Goal: Task Accomplishment & Management: Manage account settings

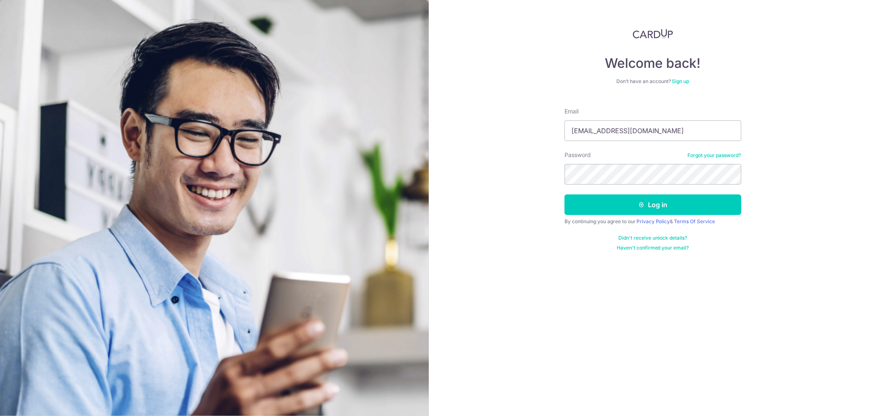
type input "[EMAIL_ADDRESS][DOMAIN_NAME]"
click at [565, 194] on button "Log in" at bounding box center [653, 204] width 177 height 21
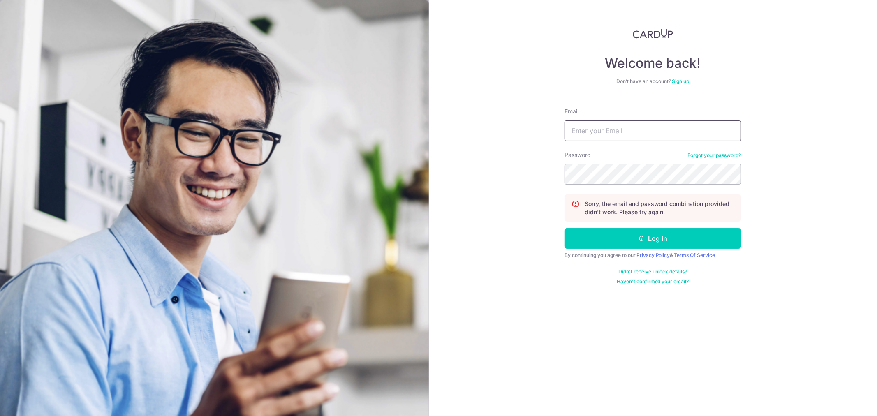
click at [629, 120] on input "Email" at bounding box center [653, 130] width 177 height 21
click at [615, 132] on input "Email" at bounding box center [653, 130] width 177 height 21
type input "[EMAIL_ADDRESS][DOMAIN_NAME]"
click at [565, 228] on button "Log in" at bounding box center [653, 238] width 177 height 21
click at [632, 120] on input "Email" at bounding box center [653, 130] width 177 height 21
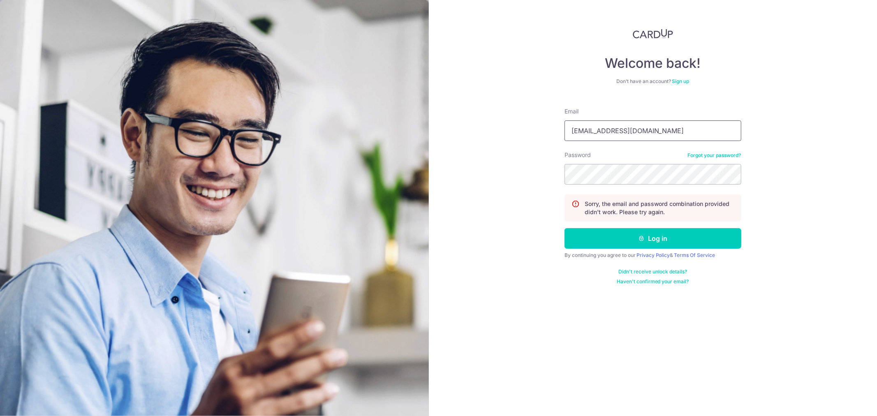
click at [667, 137] on input "tan.claudya@gmail.cm" at bounding box center [653, 130] width 177 height 21
type input "[EMAIL_ADDRESS][DOMAIN_NAME]"
click at [565, 228] on button "Log in" at bounding box center [653, 238] width 177 height 21
click at [671, 136] on input "Email" at bounding box center [653, 130] width 177 height 21
type input "[EMAIL_ADDRESS][DOMAIN_NAME]"
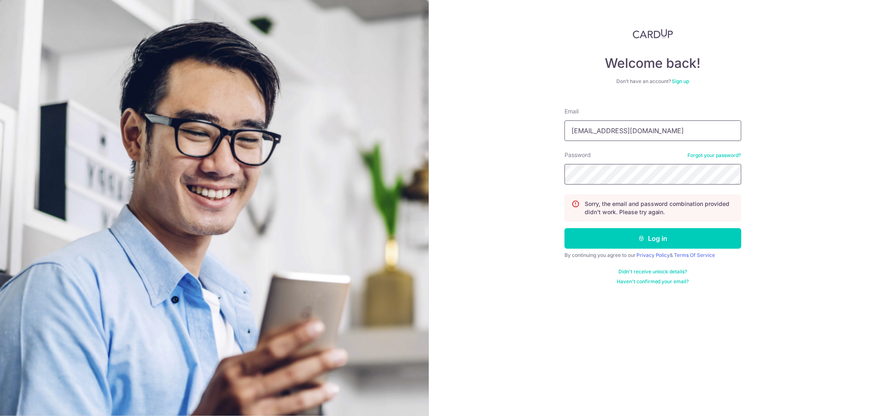
click at [565, 228] on button "Log in" at bounding box center [653, 238] width 177 height 21
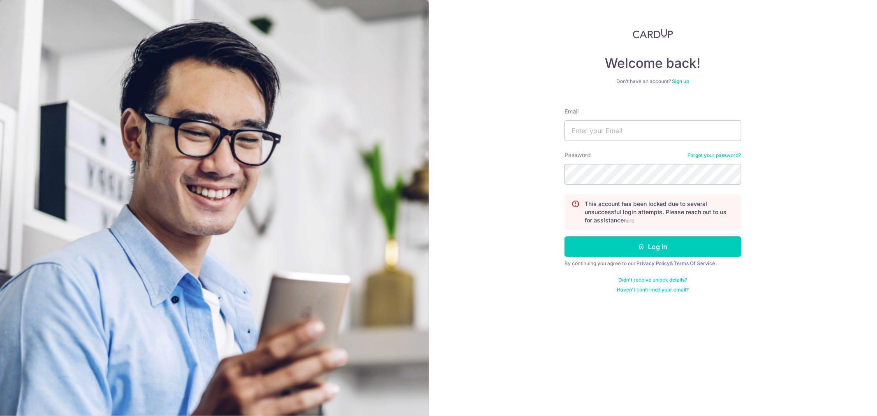
click at [620, 217] on p "This account has been locked due to several unsuccessful login attempts. Please…" at bounding box center [660, 212] width 150 height 25
click at [622, 222] on p "This account has been locked due to several unsuccessful login attempts. Please…" at bounding box center [660, 212] width 150 height 25
click at [629, 222] on u "here" at bounding box center [629, 221] width 11 height 6
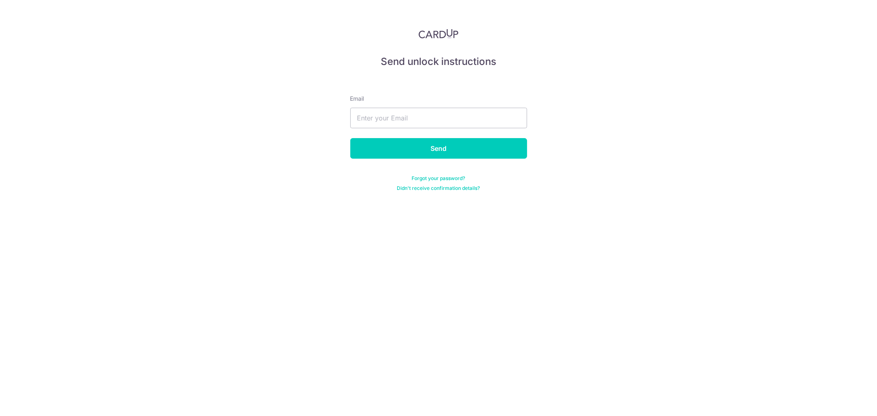
click at [366, 130] on form "Email Send Forgot your password? Didn't receive confirmation details?" at bounding box center [438, 133] width 177 height 117
click at [375, 123] on input "text" at bounding box center [438, 118] width 177 height 21
type input "[EMAIL_ADDRESS][DOMAIN_NAME]"
click at [350, 138] on input "Send" at bounding box center [438, 148] width 177 height 21
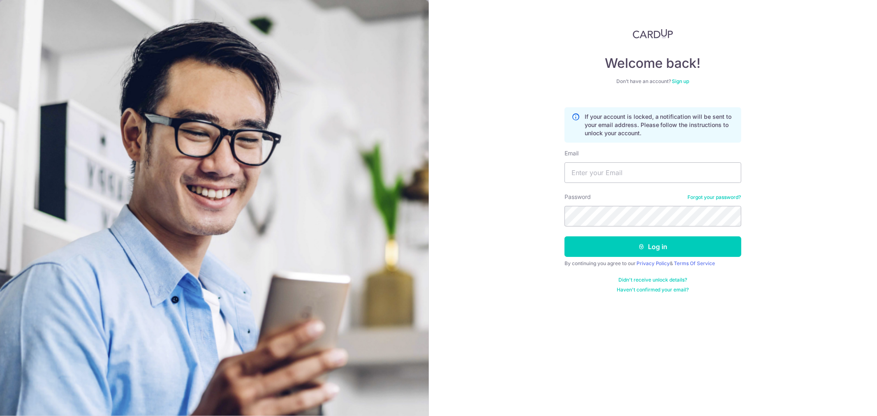
click at [634, 135] on p "If your account is locked, a notification will be sent to your email address. P…" at bounding box center [660, 125] width 150 height 25
click at [703, 185] on form "If your account is locked, a notification will be sent to your email address. P…" at bounding box center [653, 197] width 177 height 192
click at [705, 171] on input "Email" at bounding box center [653, 172] width 177 height 21
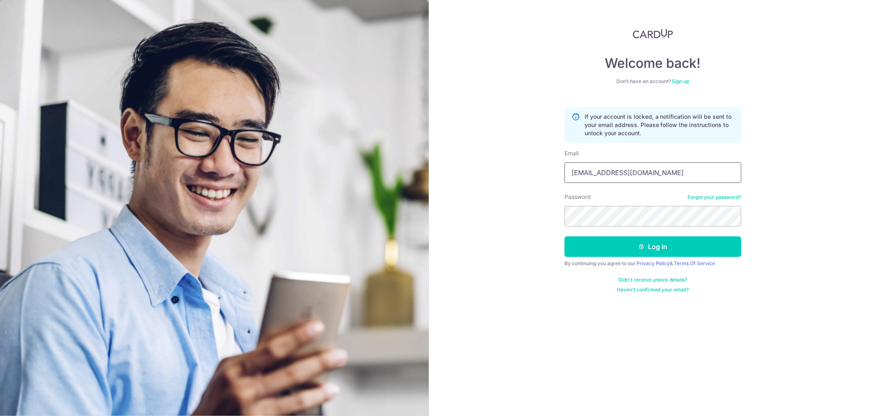
type input "[EMAIL_ADDRESS][DOMAIN_NAME]"
click at [565, 236] on button "Log in" at bounding box center [653, 246] width 177 height 21
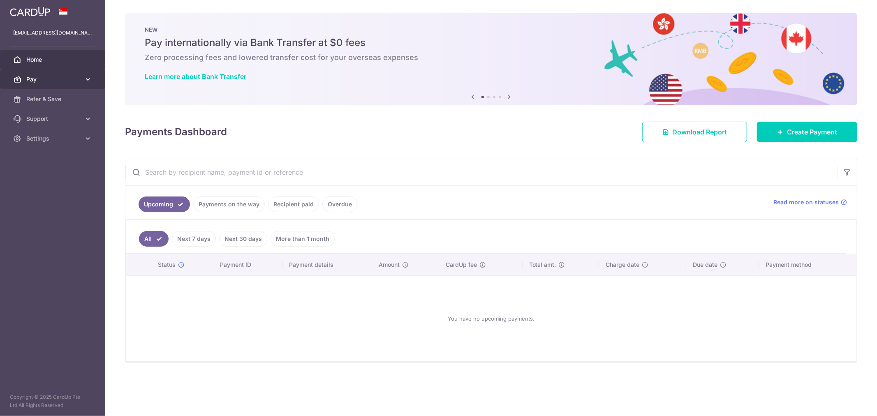
click at [69, 86] on link "Pay" at bounding box center [52, 79] width 105 height 20
click at [81, 79] on link "Pay" at bounding box center [52, 79] width 105 height 20
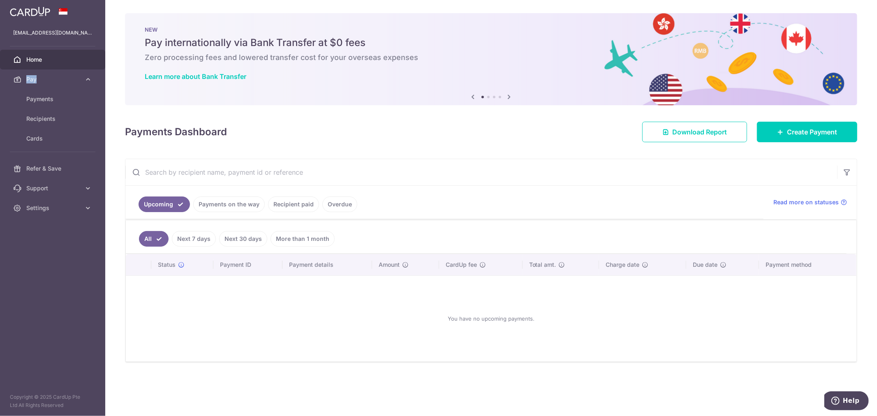
click at [55, 100] on div at bounding box center [443, 210] width 886 height 420
click at [66, 104] on link "Payments" at bounding box center [52, 99] width 105 height 20
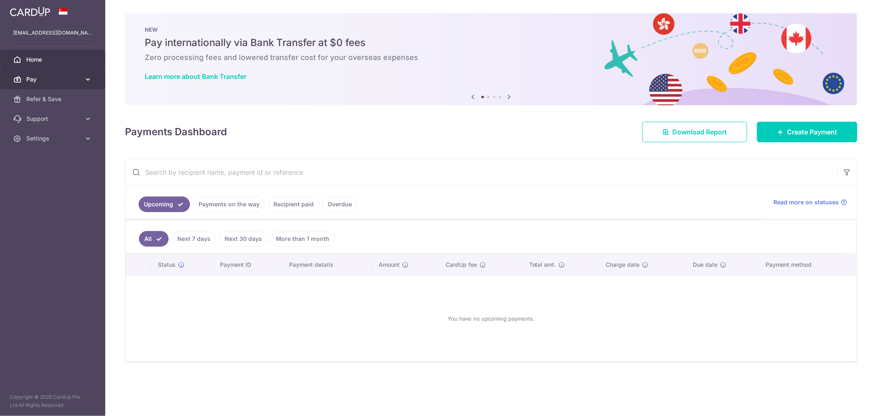
click at [81, 78] on link "Pay" at bounding box center [52, 79] width 105 height 20
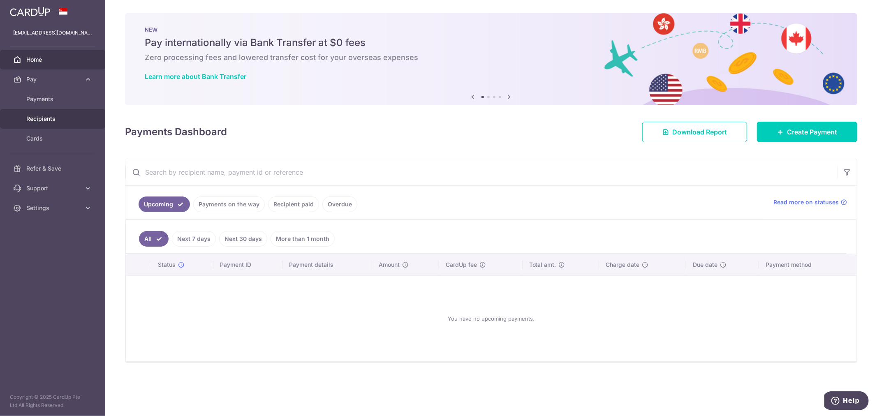
click at [39, 118] on span "Recipients" at bounding box center [53, 119] width 54 height 8
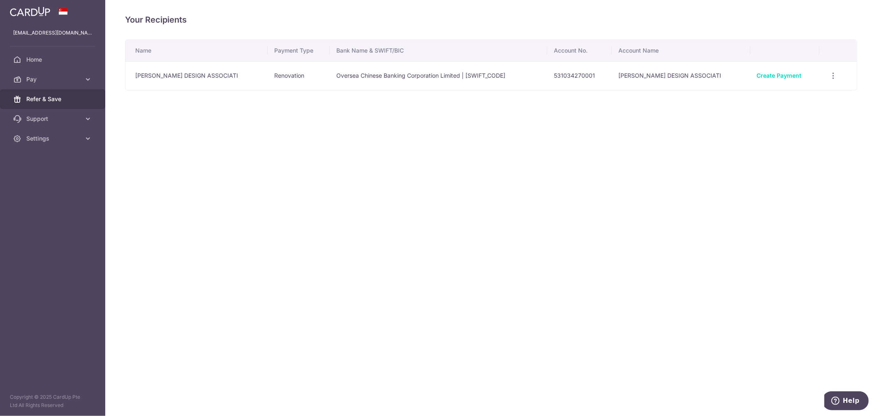
click at [53, 100] on span "Refer & Save" at bounding box center [53, 99] width 54 height 8
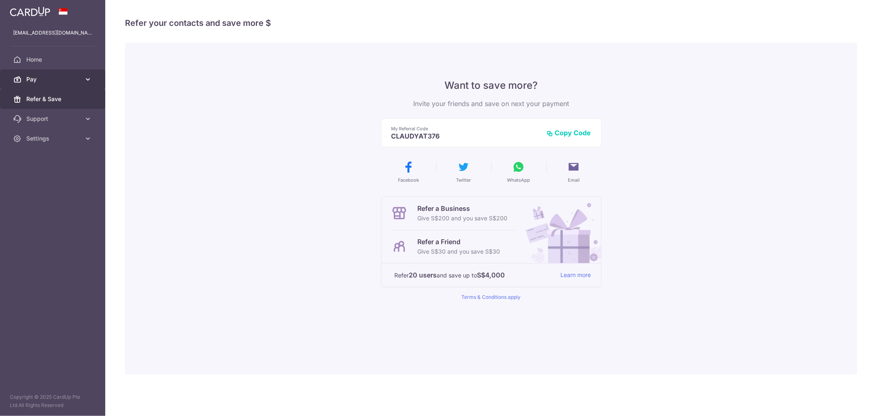
click at [81, 79] on link "Pay" at bounding box center [52, 79] width 105 height 20
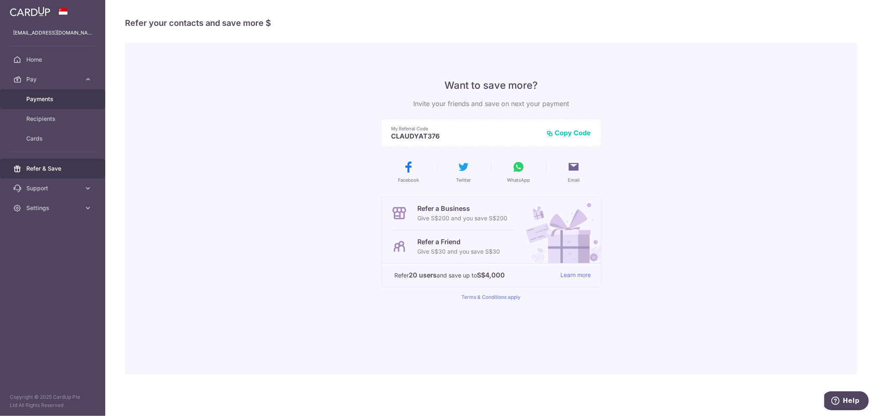
click at [51, 101] on span "Payments" at bounding box center [53, 99] width 54 height 8
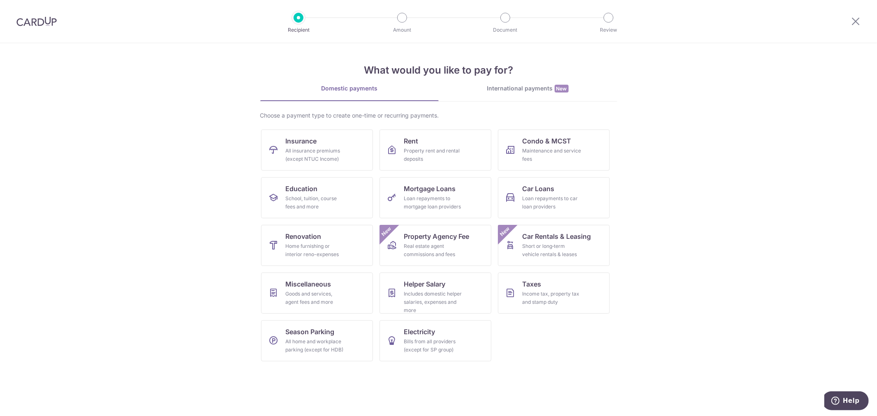
click at [76, 27] on header "Recipient Amount Document Review" at bounding box center [438, 21] width 877 height 43
click at [51, 23] on img at bounding box center [36, 21] width 40 height 10
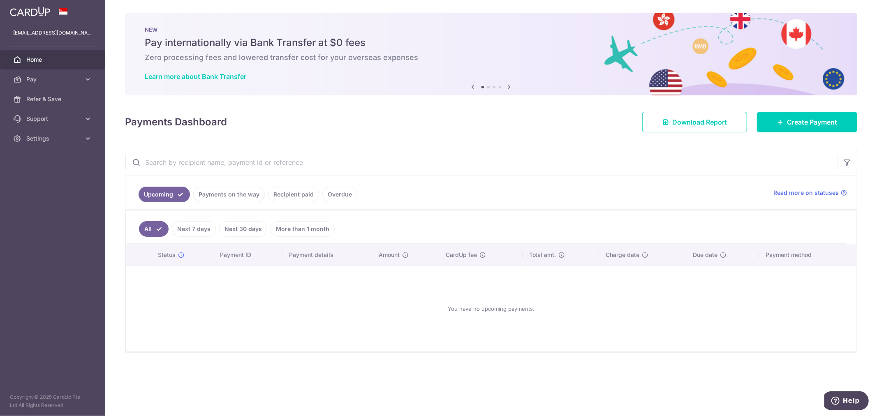
click at [234, 285] on div "You have no upcoming payments." at bounding box center [491, 309] width 711 height 72
click at [303, 198] on link "Recipient paid" at bounding box center [293, 195] width 51 height 16
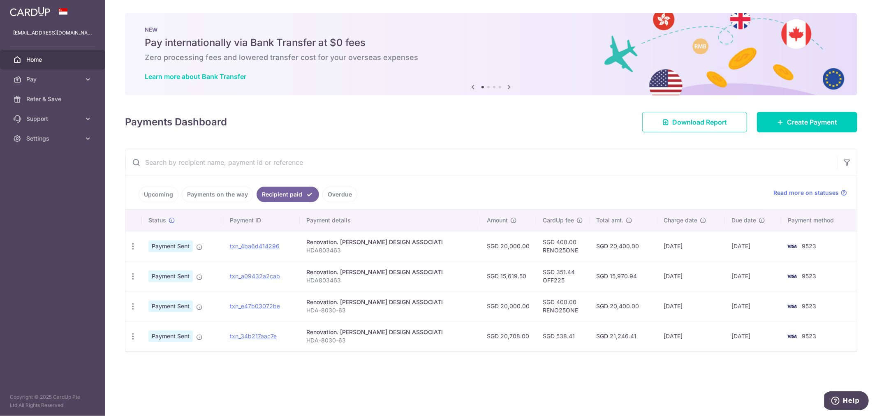
click at [409, 248] on p "HDA803463" at bounding box center [389, 250] width 167 height 8
click at [277, 276] on link "txn_a09432a2cab" at bounding box center [255, 276] width 50 height 7
click at [278, 247] on link "txn_4ba6d414296" at bounding box center [255, 246] width 50 height 7
click at [273, 275] on link "txn_a09432a2cab" at bounding box center [255, 276] width 50 height 7
